Goal: Information Seeking & Learning: Check status

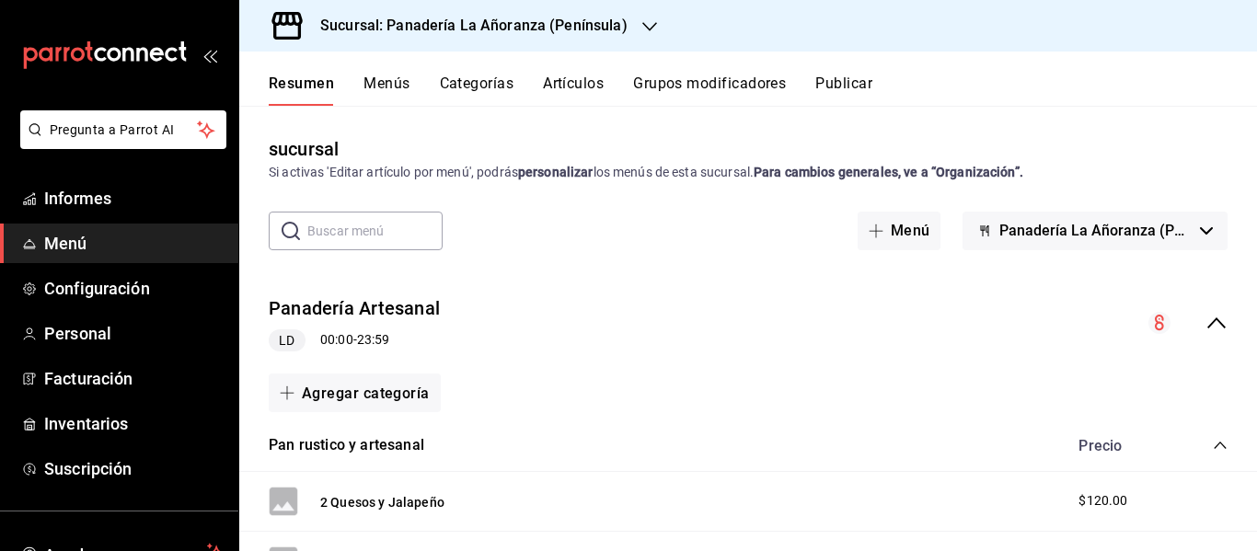
click at [642, 19] on icon "button" at bounding box center [649, 26] width 15 height 15
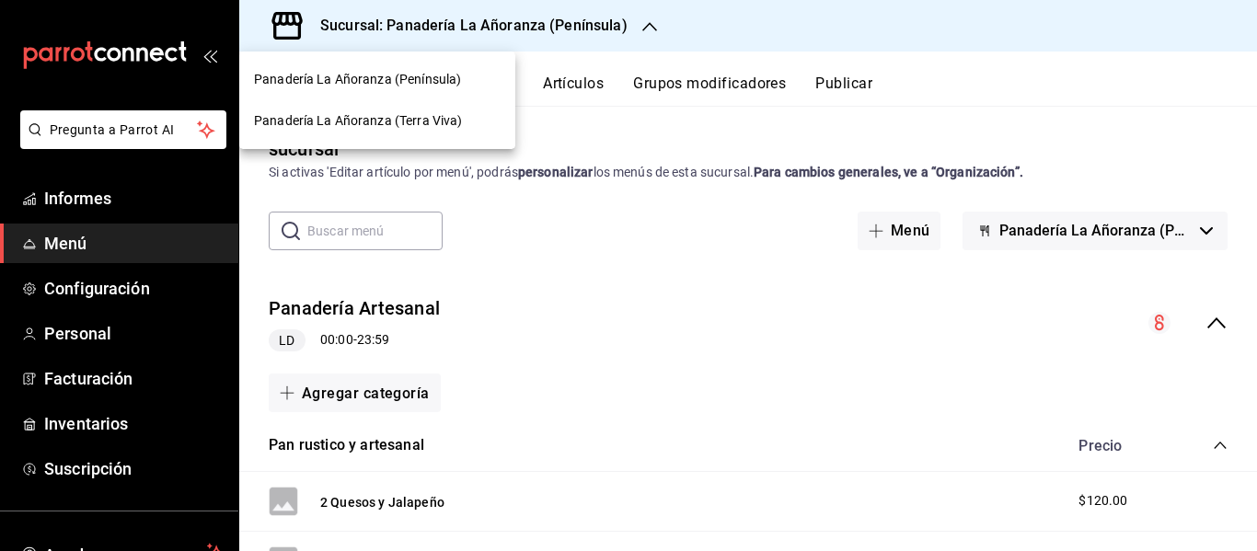
click at [392, 119] on font "Panadería La Añoranza (Terra Viva)" at bounding box center [358, 120] width 208 height 15
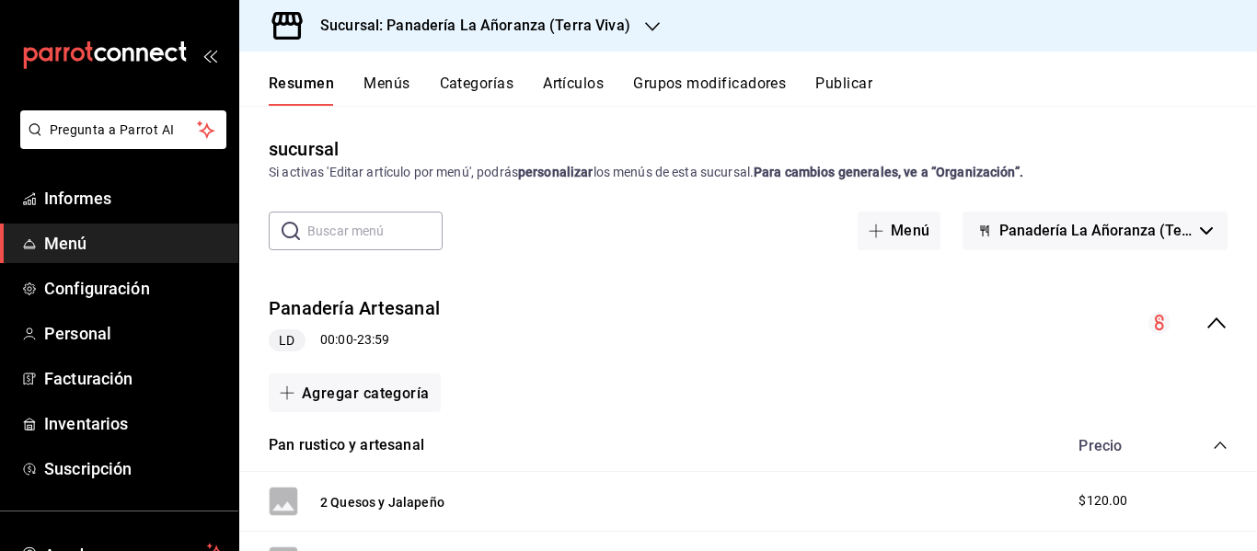
click at [381, 83] on font "Menús" at bounding box center [386, 83] width 46 height 17
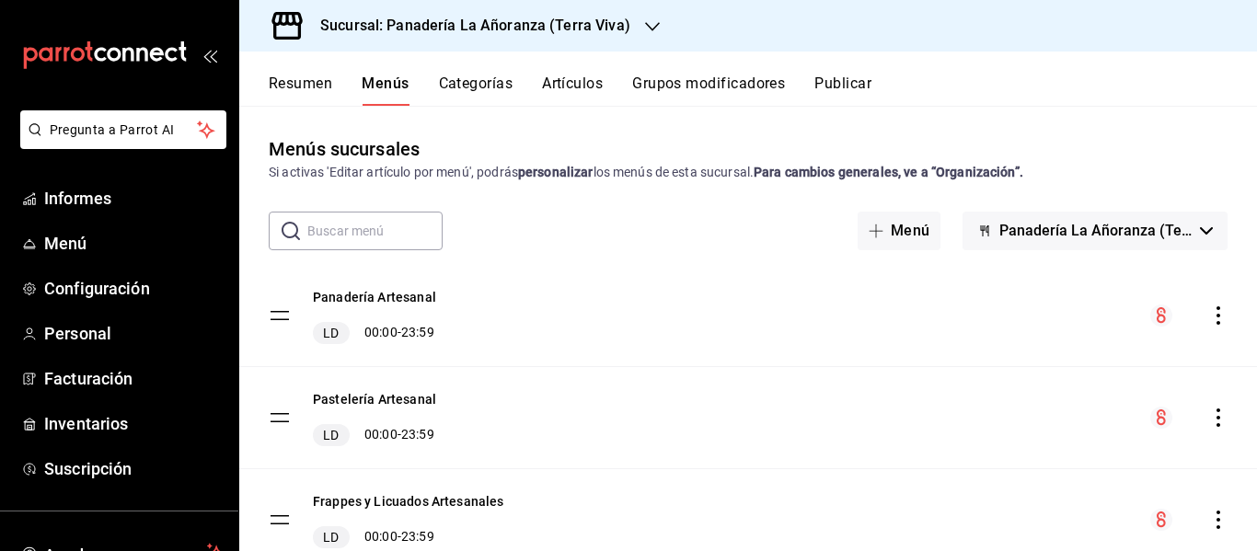
click at [493, 81] on font "Categorías" at bounding box center [476, 83] width 75 height 17
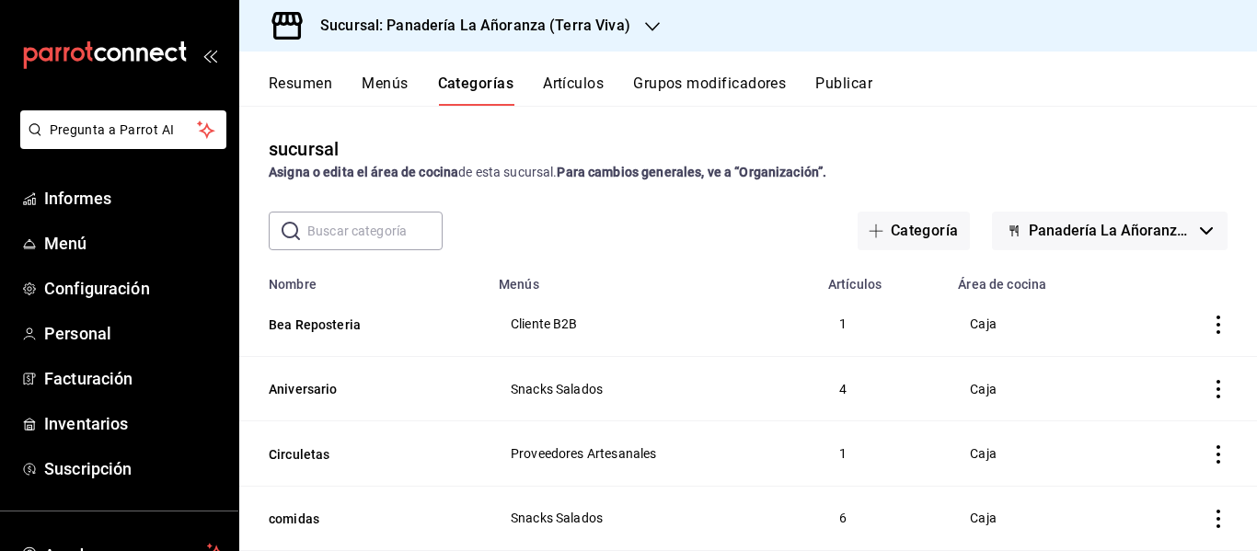
click at [595, 81] on font "Artículos" at bounding box center [573, 83] width 61 height 17
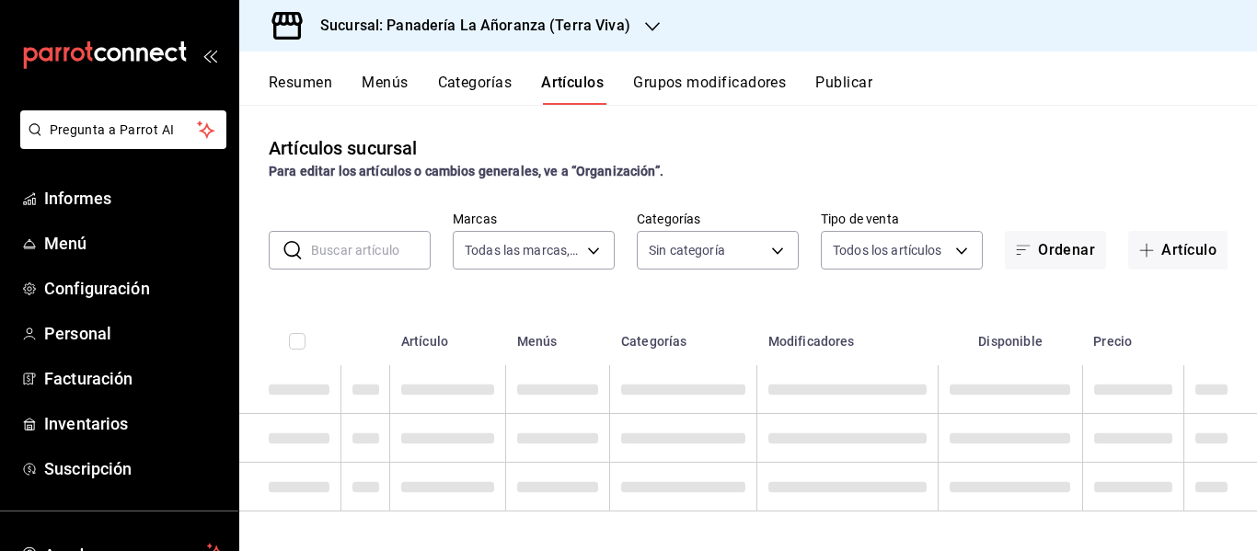
type input "09bd01bc-a7a8-4e76-a77c-84a521ec03ca"
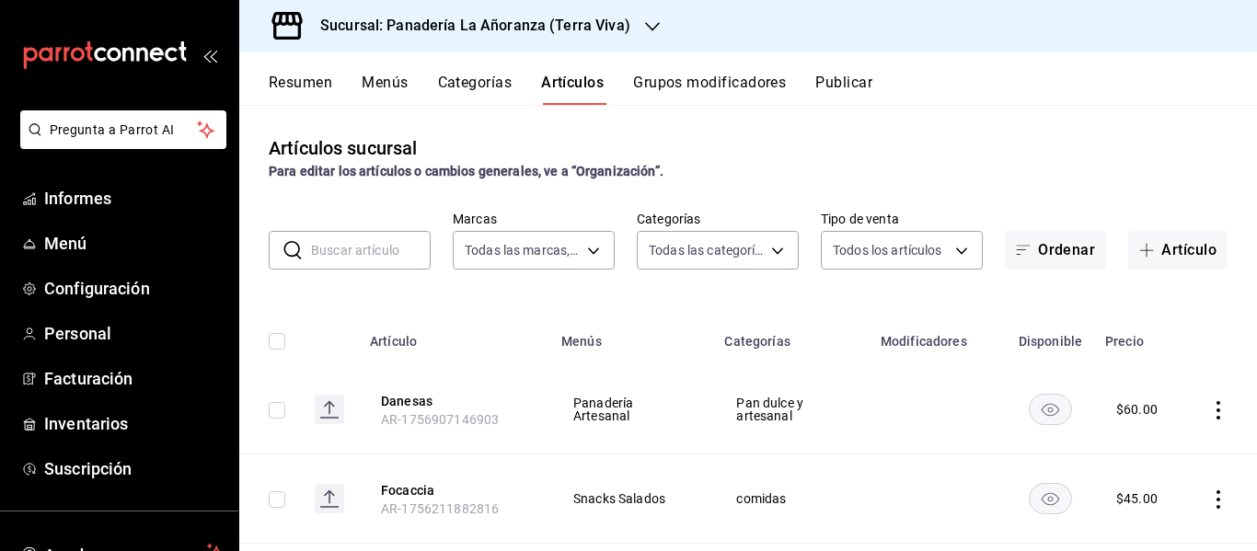
type input "48e34e33-f54a-475e-b880-452f460cfaab,0849025f-e574-4211-bf42-367c6642a5e4,ec86d…"
click at [697, 86] on font "Grupos modificadores" at bounding box center [709, 83] width 153 height 17
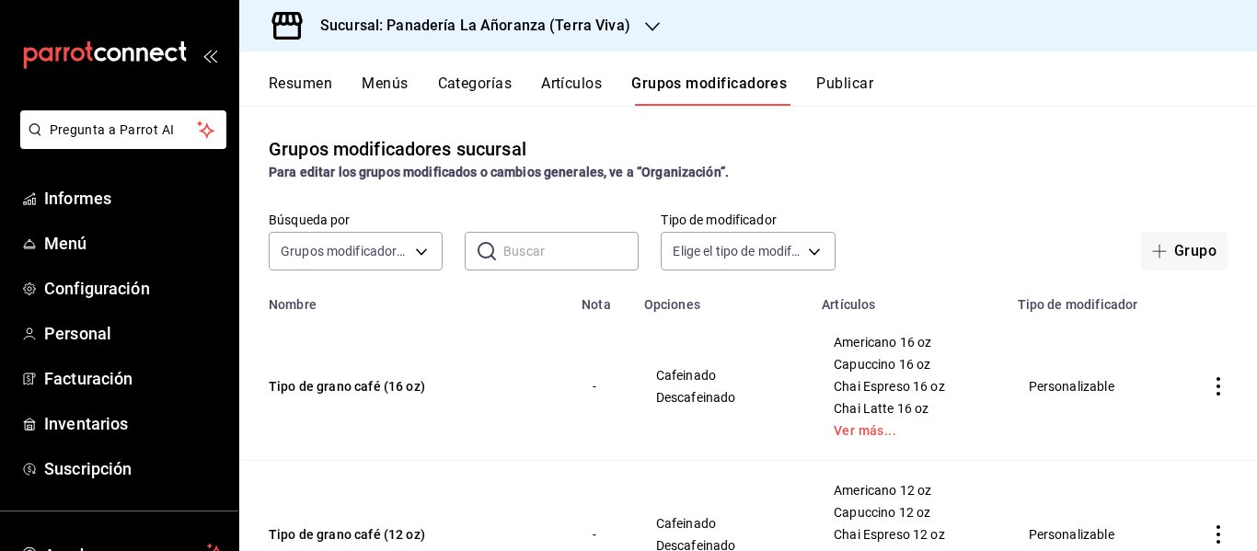
click at [817, 80] on font "Publicar" at bounding box center [844, 83] width 57 height 17
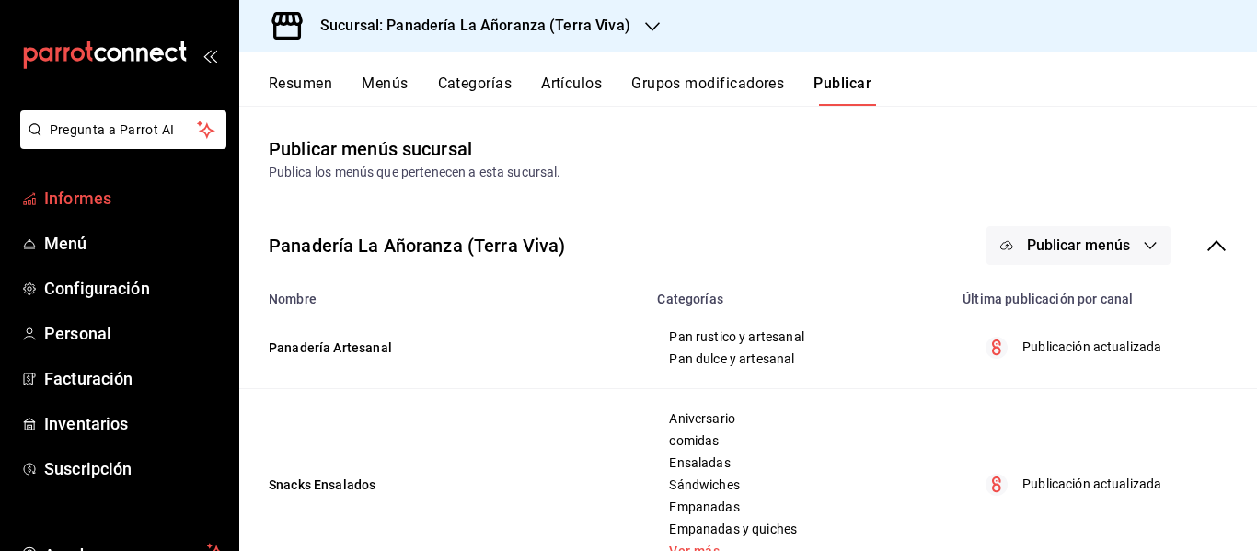
click at [84, 193] on font "Informes" at bounding box center [77, 198] width 67 height 19
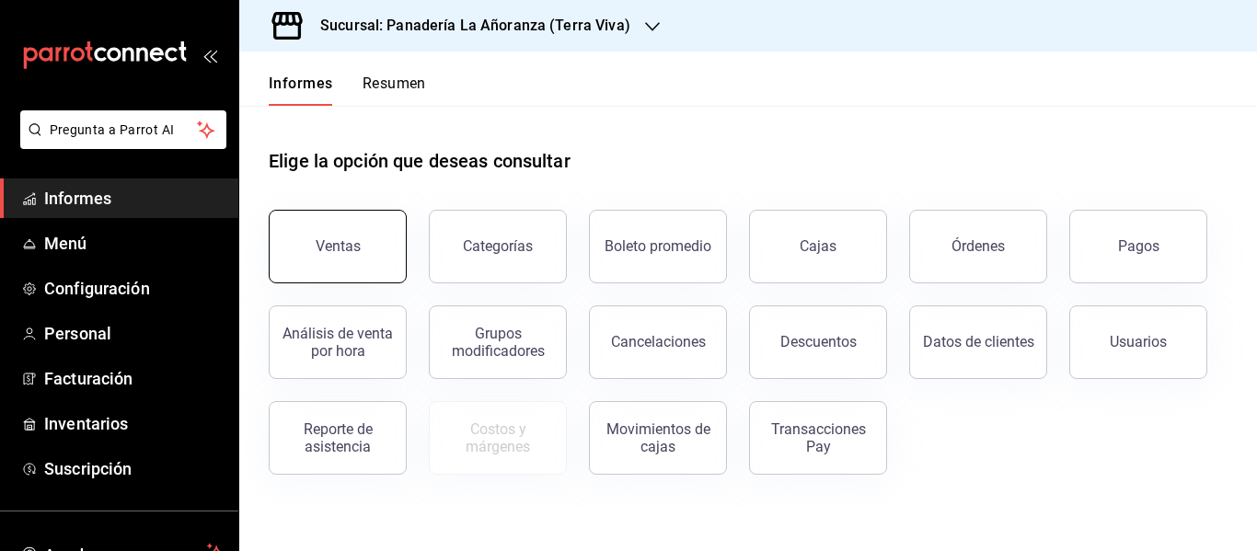
click at [321, 237] on button "Ventas" at bounding box center [338, 247] width 138 height 74
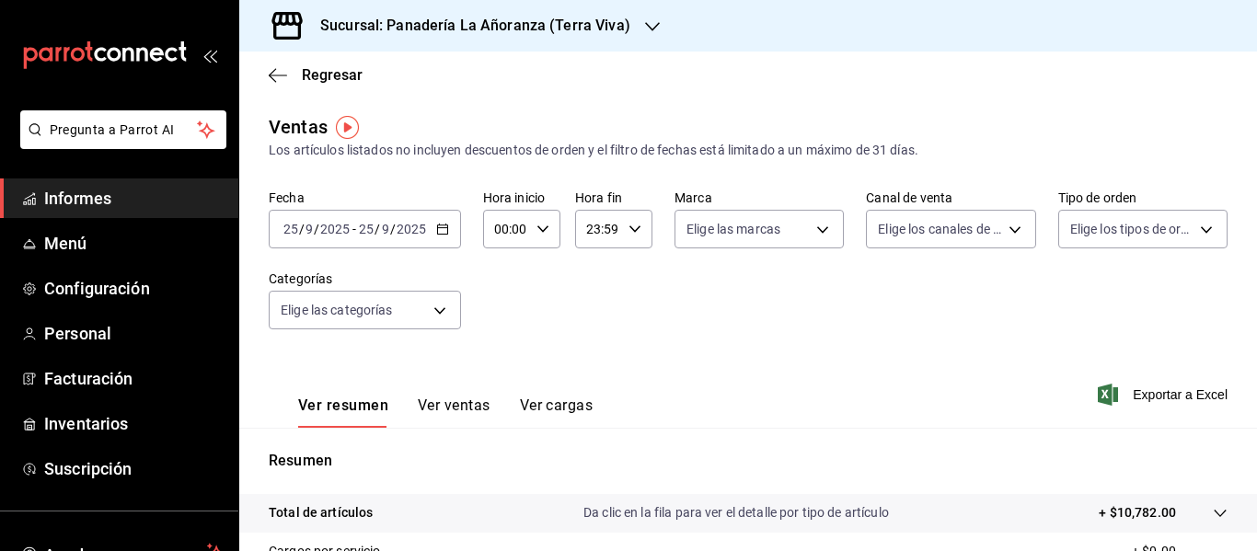
click at [455, 398] on font "Ver ventas" at bounding box center [454, 405] width 73 height 17
